Goal: Information Seeking & Learning: Learn about a topic

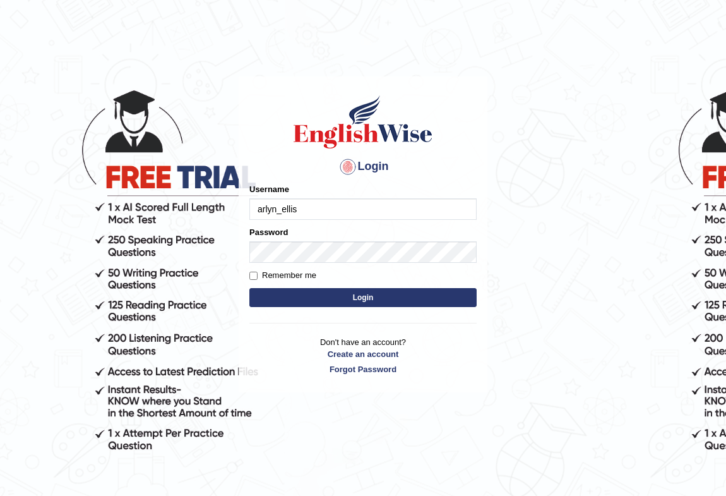
type input "arlyn_ellis"
click at [381, 300] on button "Login" at bounding box center [362, 297] width 227 height 19
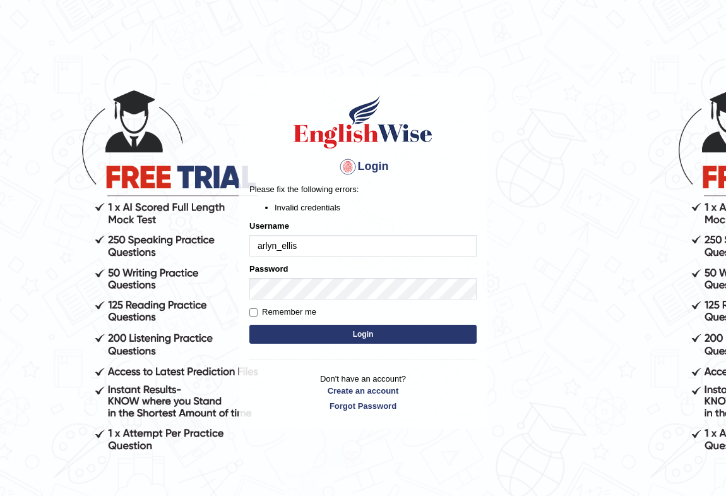
click at [307, 246] on input "arlyn_ellis" at bounding box center [362, 245] width 227 height 21
type input "arlynellis_parramatta"
click at [380, 331] on button "Login" at bounding box center [362, 333] width 227 height 19
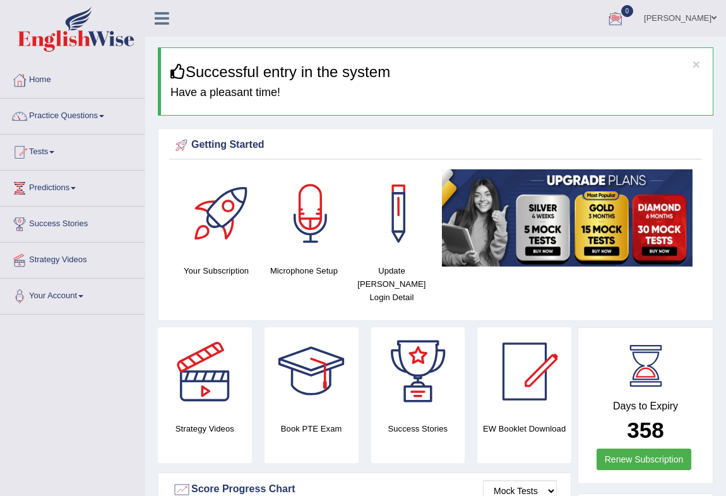
click at [108, 114] on link "Practice Questions" at bounding box center [73, 114] width 144 height 32
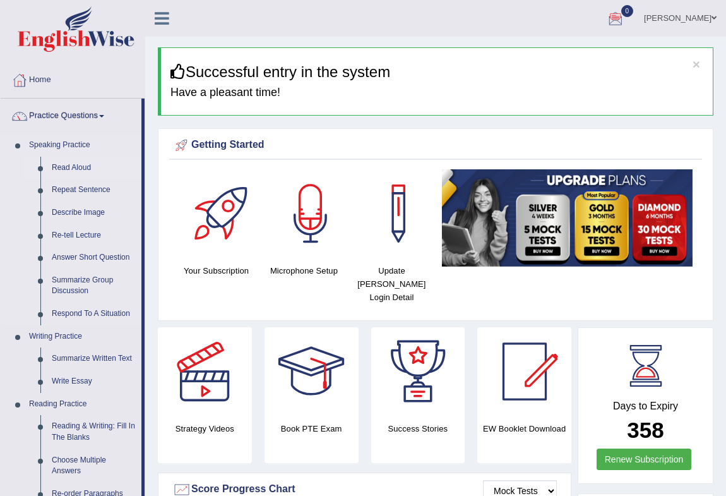
click at [93, 168] on link "Read Aloud" at bounding box center [93, 168] width 95 height 23
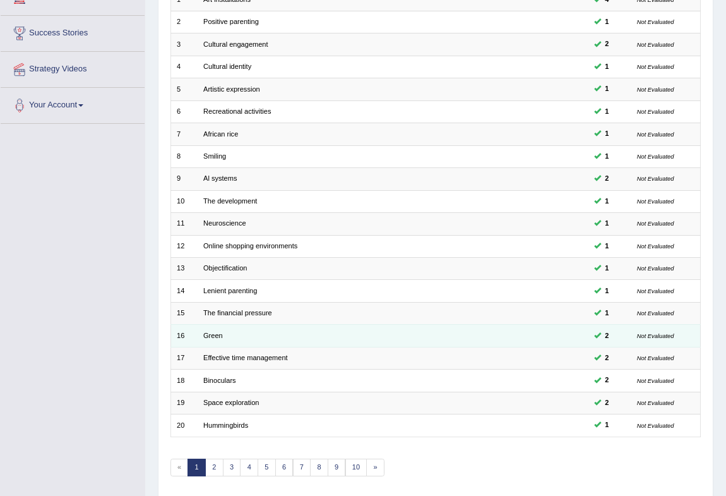
scroll to position [233, 0]
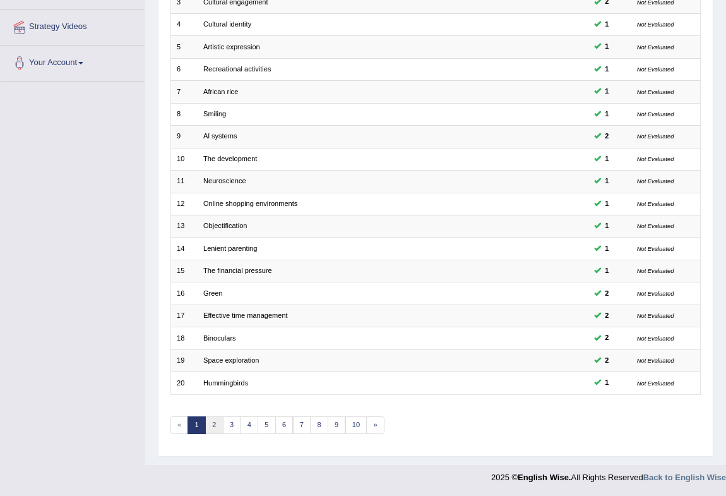
click at [214, 424] on link "2" at bounding box center [214, 425] width 18 height 18
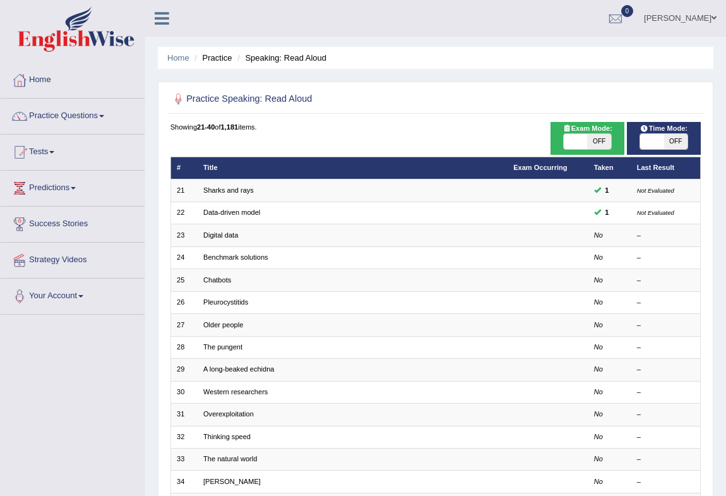
click at [670, 145] on span "OFF" at bounding box center [675, 141] width 23 height 15
checkbox input "true"
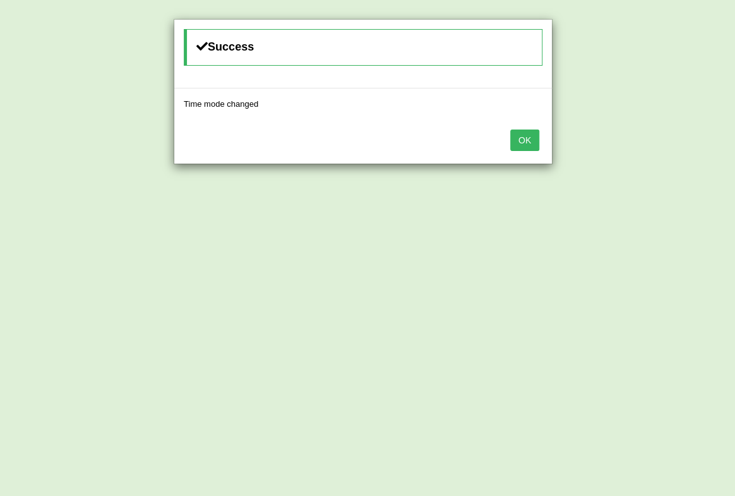
click at [524, 134] on button "OK" at bounding box center [524, 139] width 29 height 21
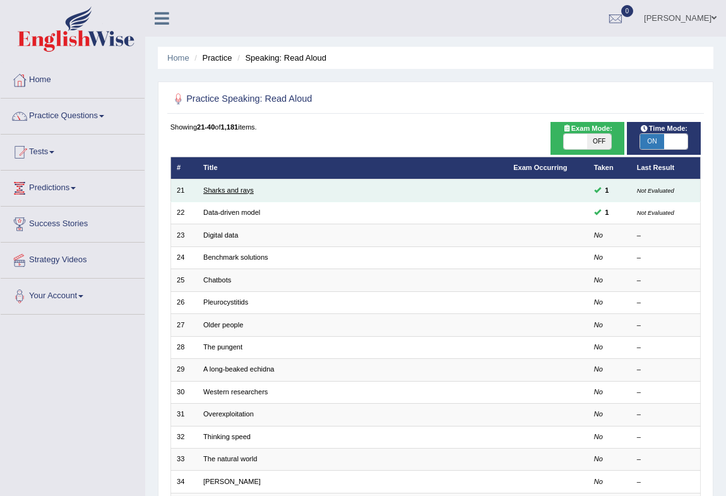
click at [229, 187] on link "Sharks and rays" at bounding box center [228, 190] width 51 height 8
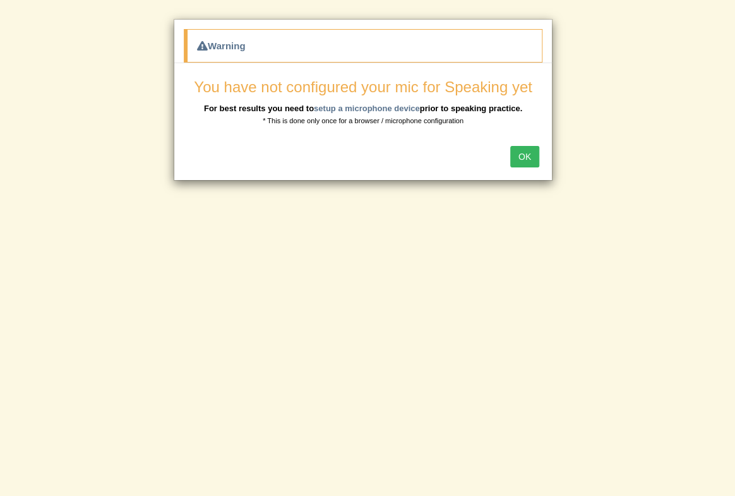
click at [536, 158] on button "OK" at bounding box center [524, 156] width 29 height 21
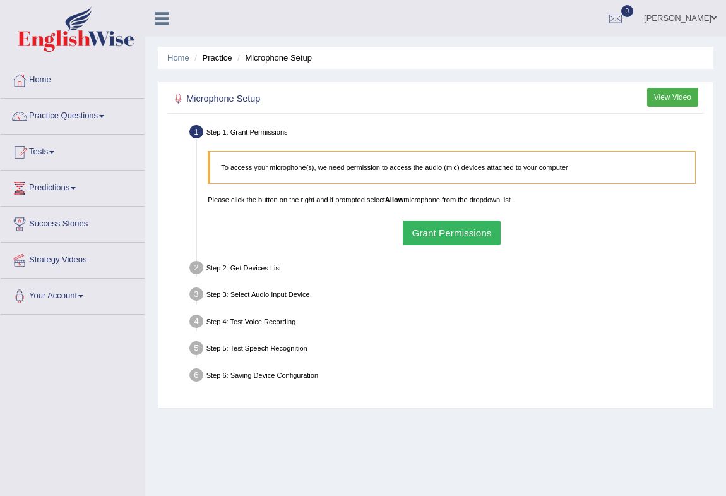
click at [424, 227] on button "Grant Permissions" at bounding box center [452, 232] width 98 height 25
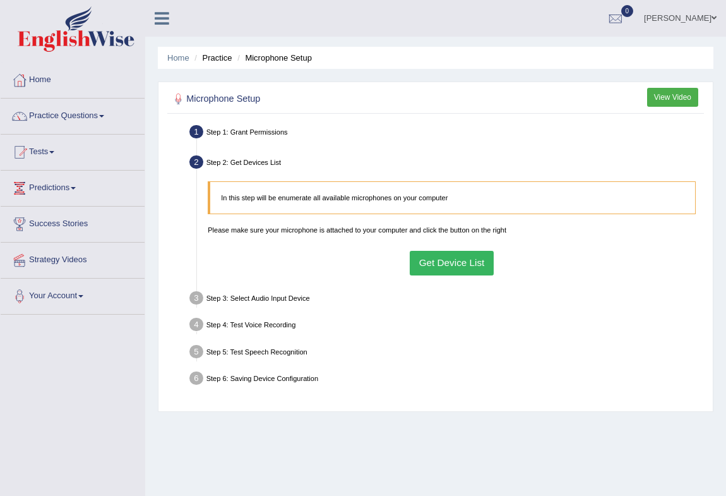
click at [449, 261] on button "Get Device List" at bounding box center [452, 263] width 84 height 25
click at [449, 261] on div "In this step will be enumerate all available microphones on your computer Pleas…" at bounding box center [452, 227] width 499 height 105
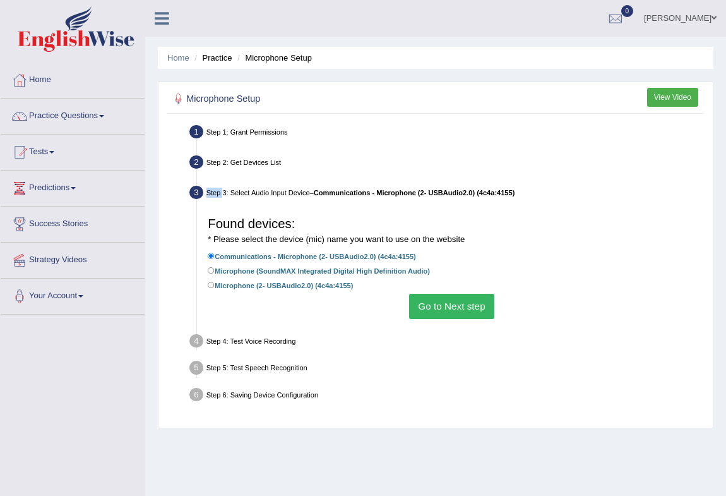
click at [437, 311] on button "Go to Next step" at bounding box center [451, 306] width 85 height 25
click at [437, 311] on ul "Step 1: Grant Permissions To access your microphone(s), we need permission to a…" at bounding box center [435, 265] width 531 height 286
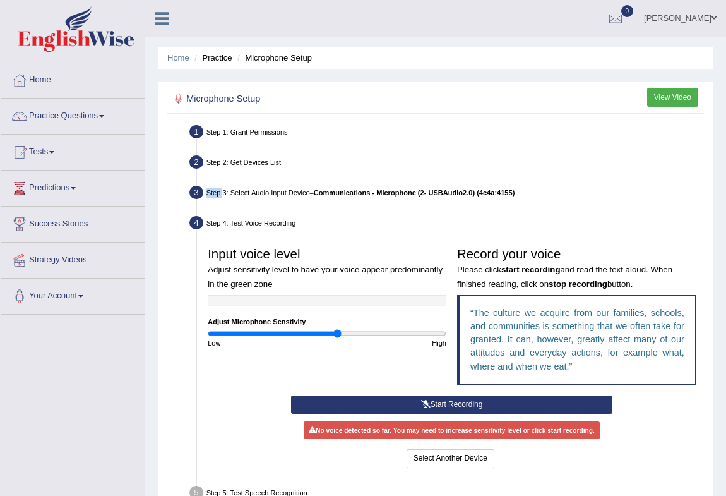
drag, startPoint x: 328, startPoint y: 334, endPoint x: 338, endPoint y: 335, distance: 9.6
type input "1.1"
click at [338, 335] on input "range" at bounding box center [327, 333] width 239 height 9
click at [483, 408] on button "Start Recording" at bounding box center [451, 404] width 321 height 18
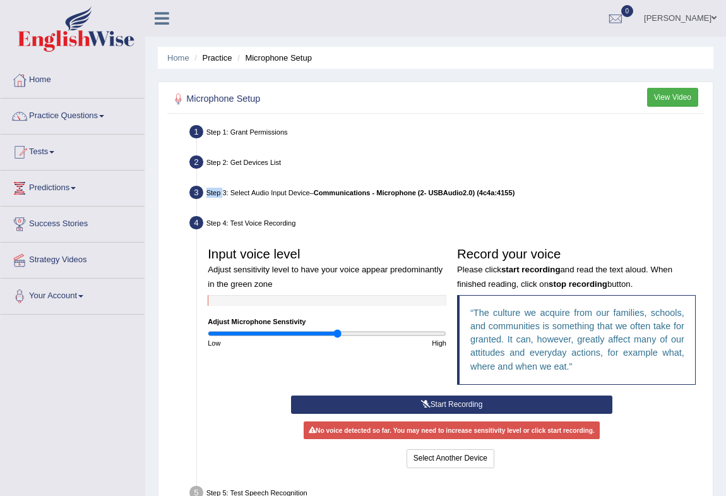
click at [0, 0] on button "Stop Recording" at bounding box center [0, 0] width 0 height 0
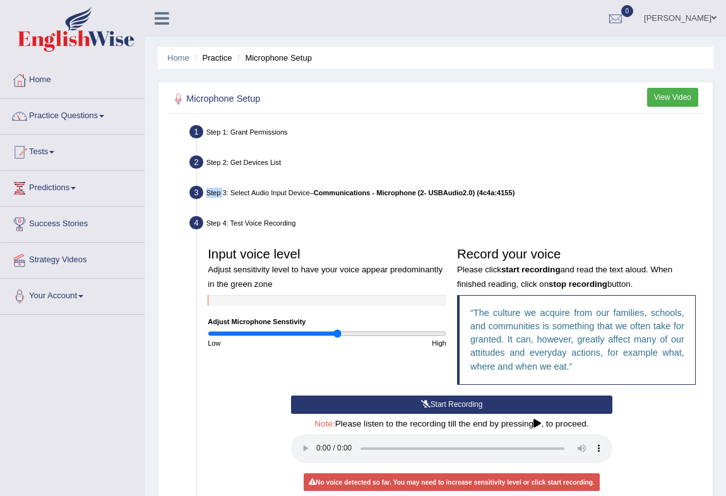
click at [431, 402] on button "Start Recording" at bounding box center [451, 404] width 321 height 18
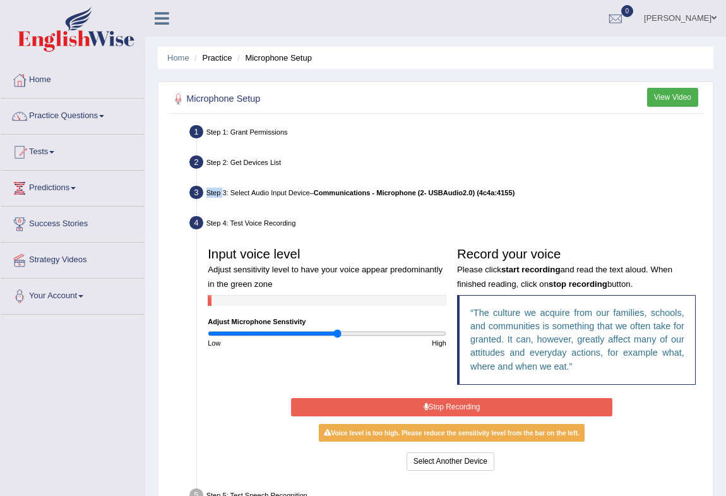
click at [437, 408] on button "Stop Recording" at bounding box center [451, 407] width 321 height 18
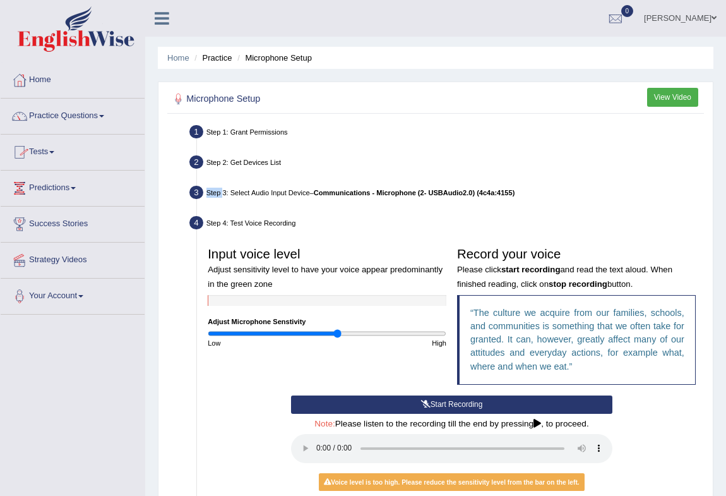
click at [104, 121] on link "Practice Questions" at bounding box center [73, 114] width 144 height 32
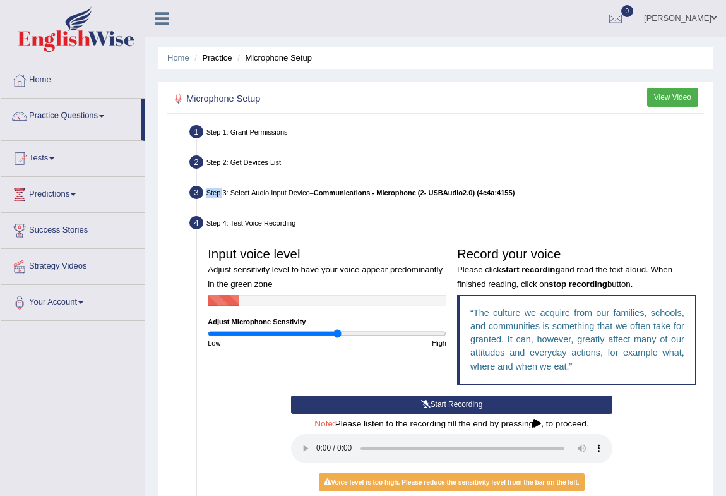
click at [104, 121] on link "Practice Questions" at bounding box center [71, 114] width 141 height 32
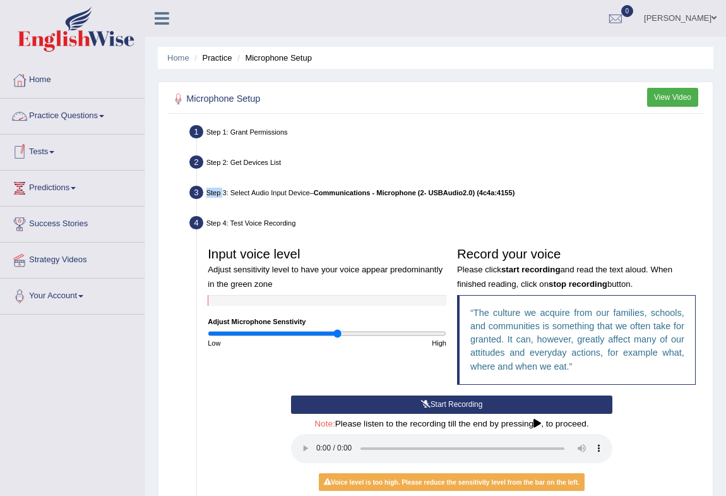
click at [107, 118] on link "Practice Questions" at bounding box center [73, 114] width 144 height 32
click at [107, 118] on link "Practice Questions" at bounding box center [71, 114] width 141 height 32
click at [107, 117] on link "Practice Questions" at bounding box center [73, 114] width 144 height 32
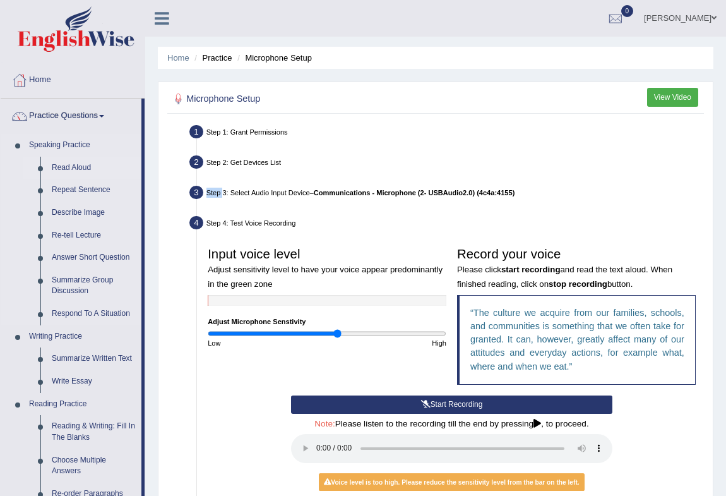
click at [73, 169] on link "Read Aloud" at bounding box center [93, 168] width 95 height 23
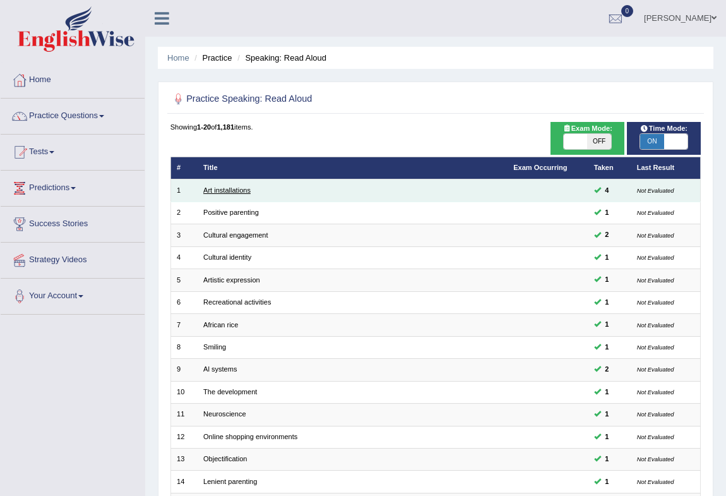
click at [220, 188] on link "Art installations" at bounding box center [226, 190] width 47 height 8
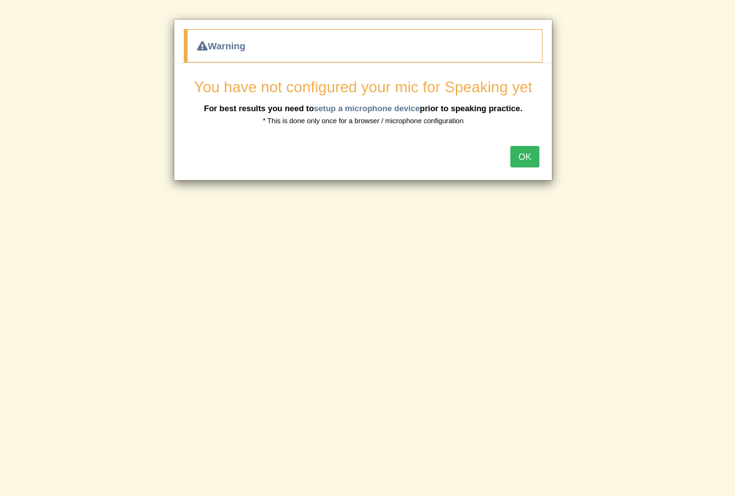
click at [518, 160] on button "OK" at bounding box center [524, 156] width 29 height 21
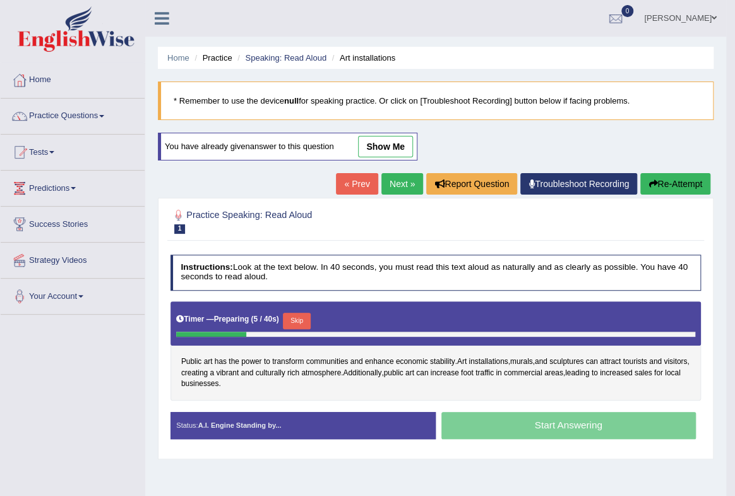
click at [518, 151] on div "OK" at bounding box center [363, 129] width 378 height 44
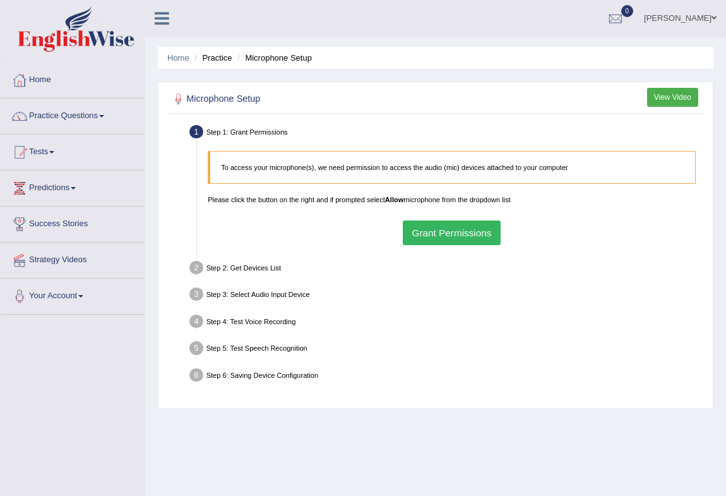
click at [473, 240] on button "Grant Permissions" at bounding box center [452, 232] width 98 height 25
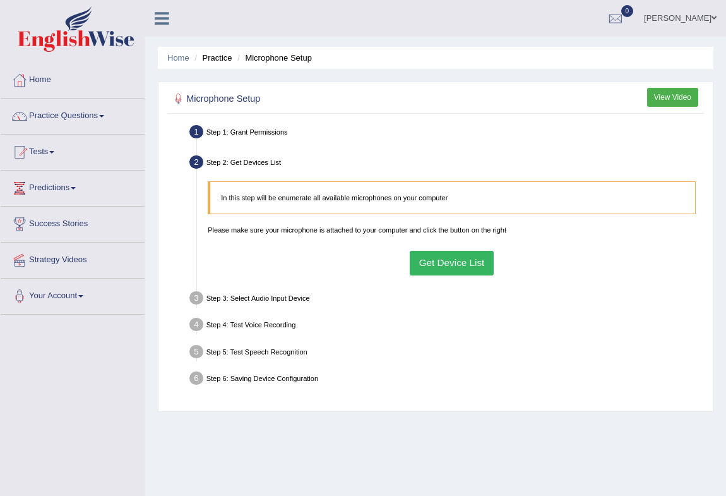
click at [237, 294] on div "Step 3: Select Audio Input Device –" at bounding box center [446, 298] width 523 height 23
click at [166, 17] on icon at bounding box center [162, 18] width 15 height 16
click at [166, 17] on div "[PERSON_NAME] Toggle navigation Username: arlynellis_parramatta Access Type: On…" at bounding box center [435, 18] width 581 height 37
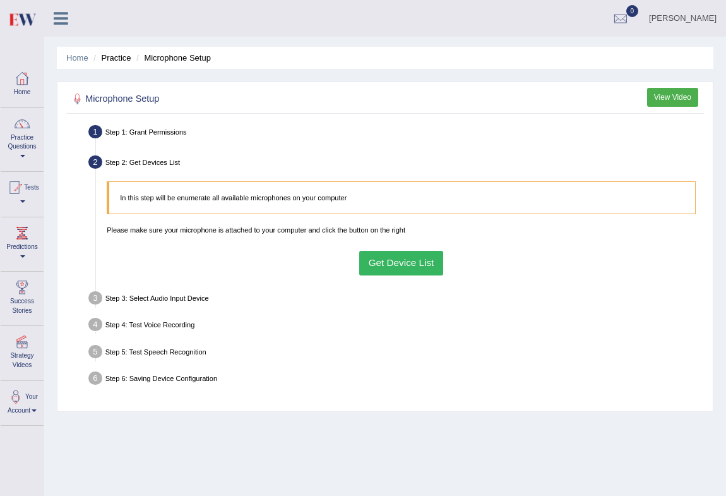
click at [682, 102] on button "View Video" at bounding box center [672, 97] width 51 height 18
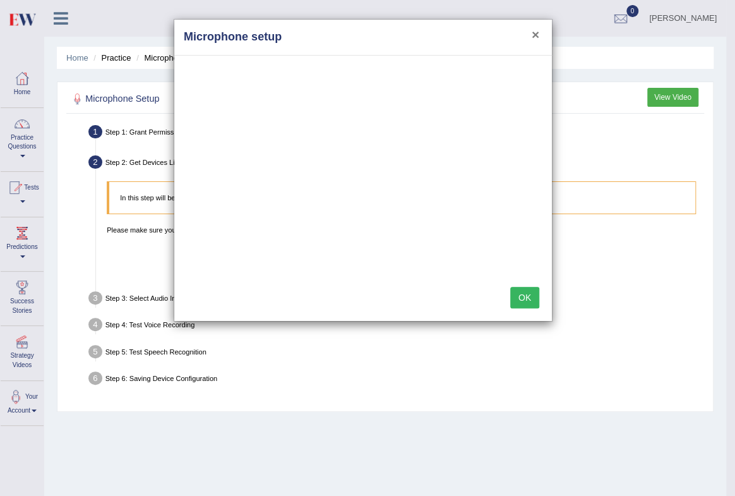
click at [532, 32] on button "×" at bounding box center [536, 34] width 8 height 13
